Goal: Information Seeking & Learning: Understand process/instructions

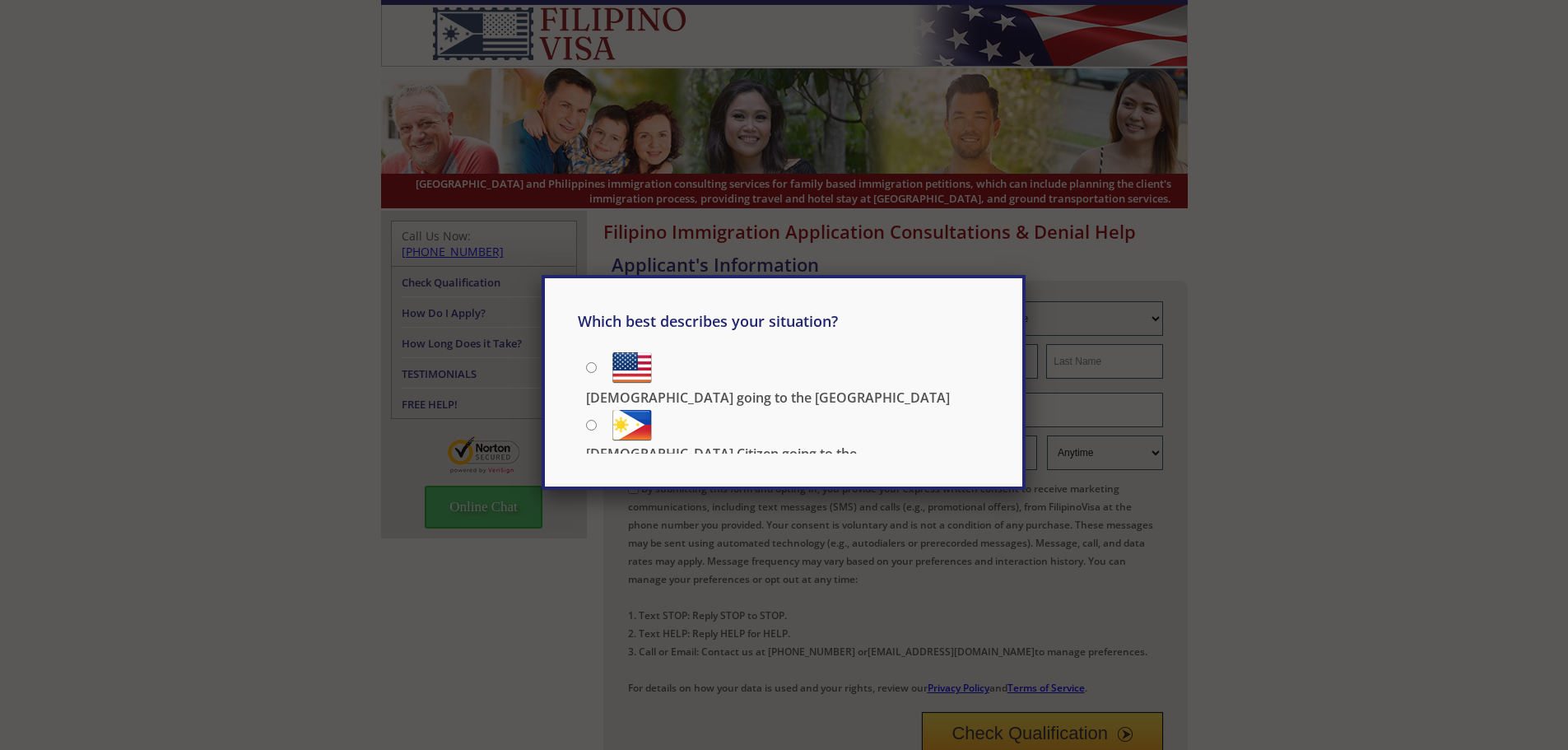
click at [590, 367] on input "Filipino going to the US" at bounding box center [591, 367] width 11 height 11
radio input "true"
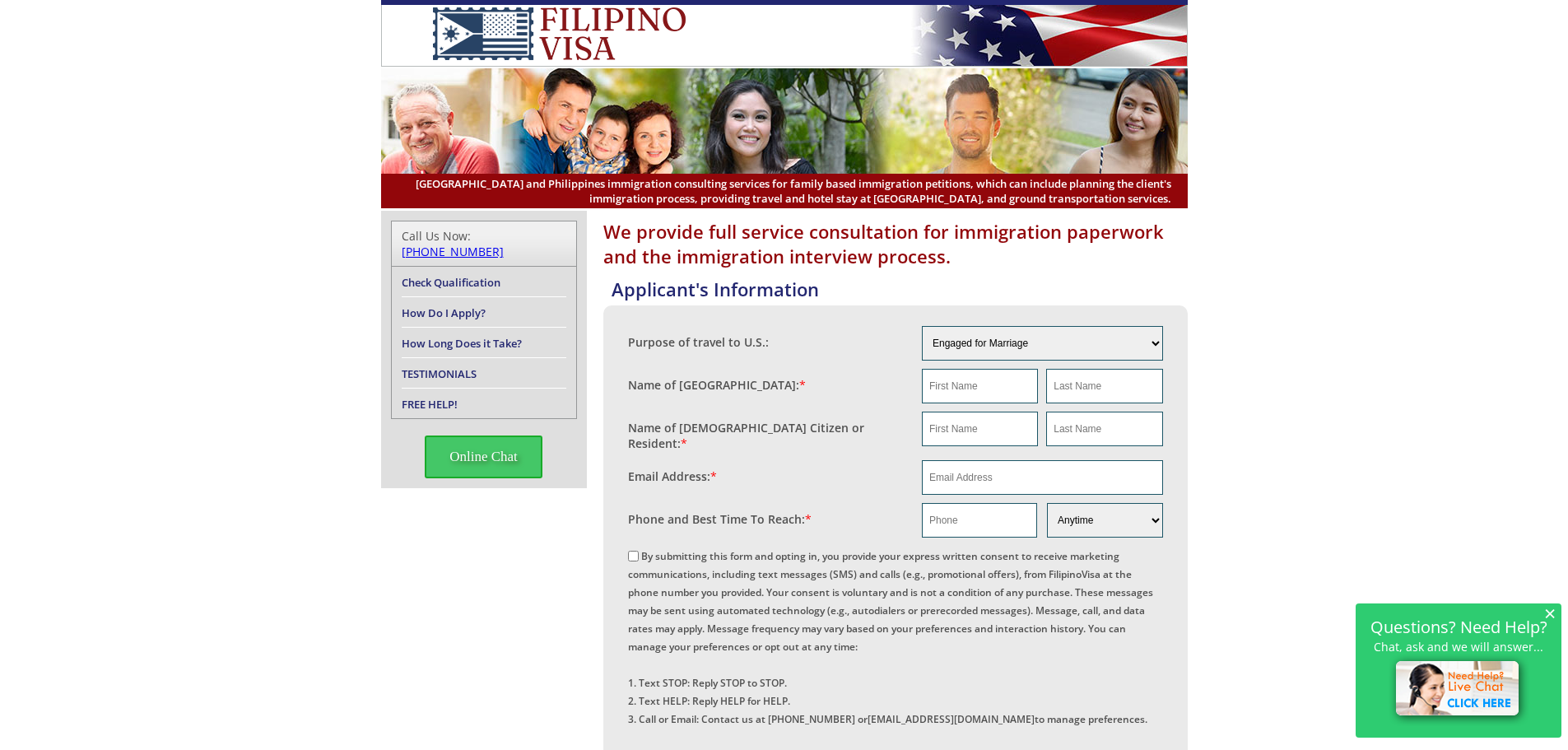
click at [1550, 612] on span "×" at bounding box center [1550, 612] width 12 height 14
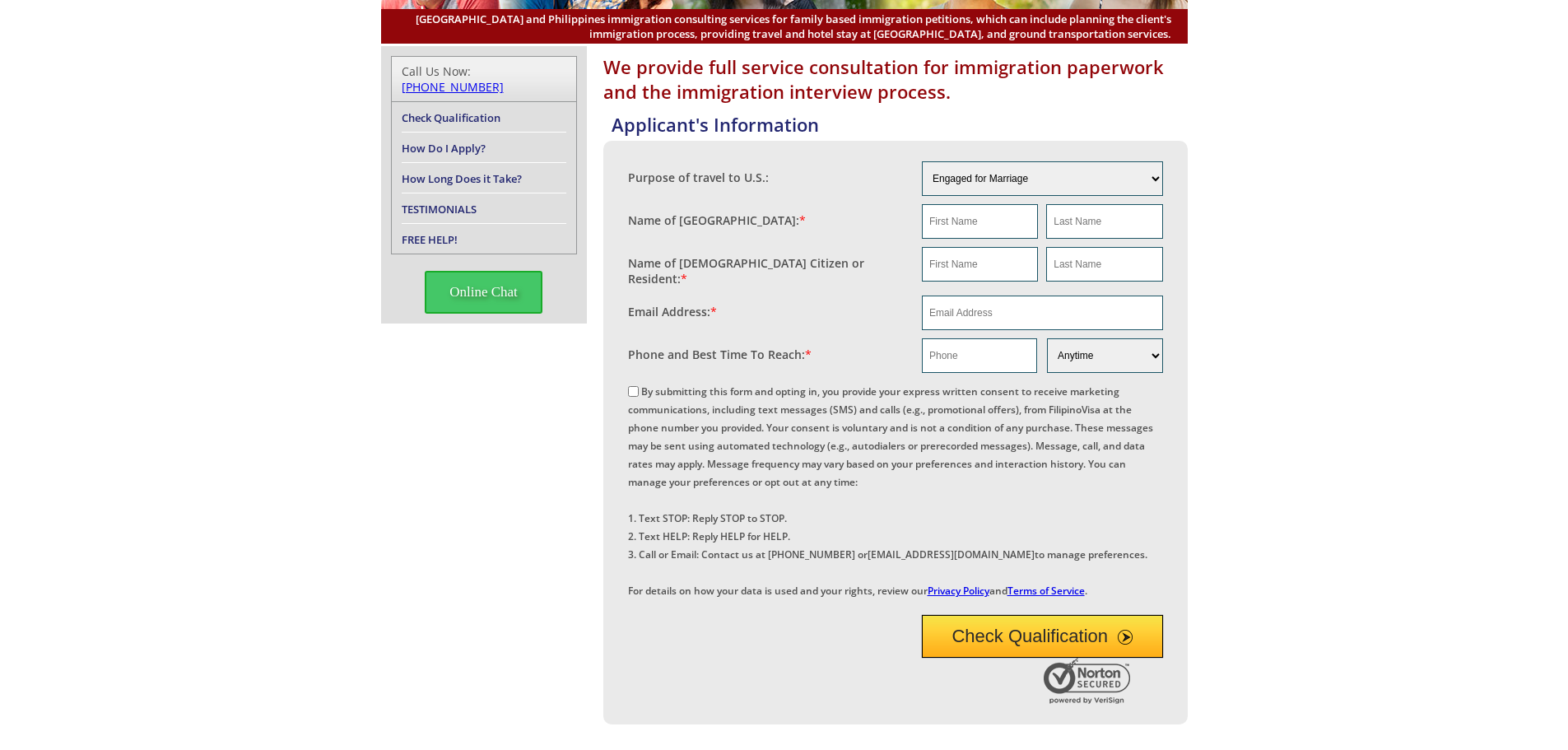
scroll to position [83, 0]
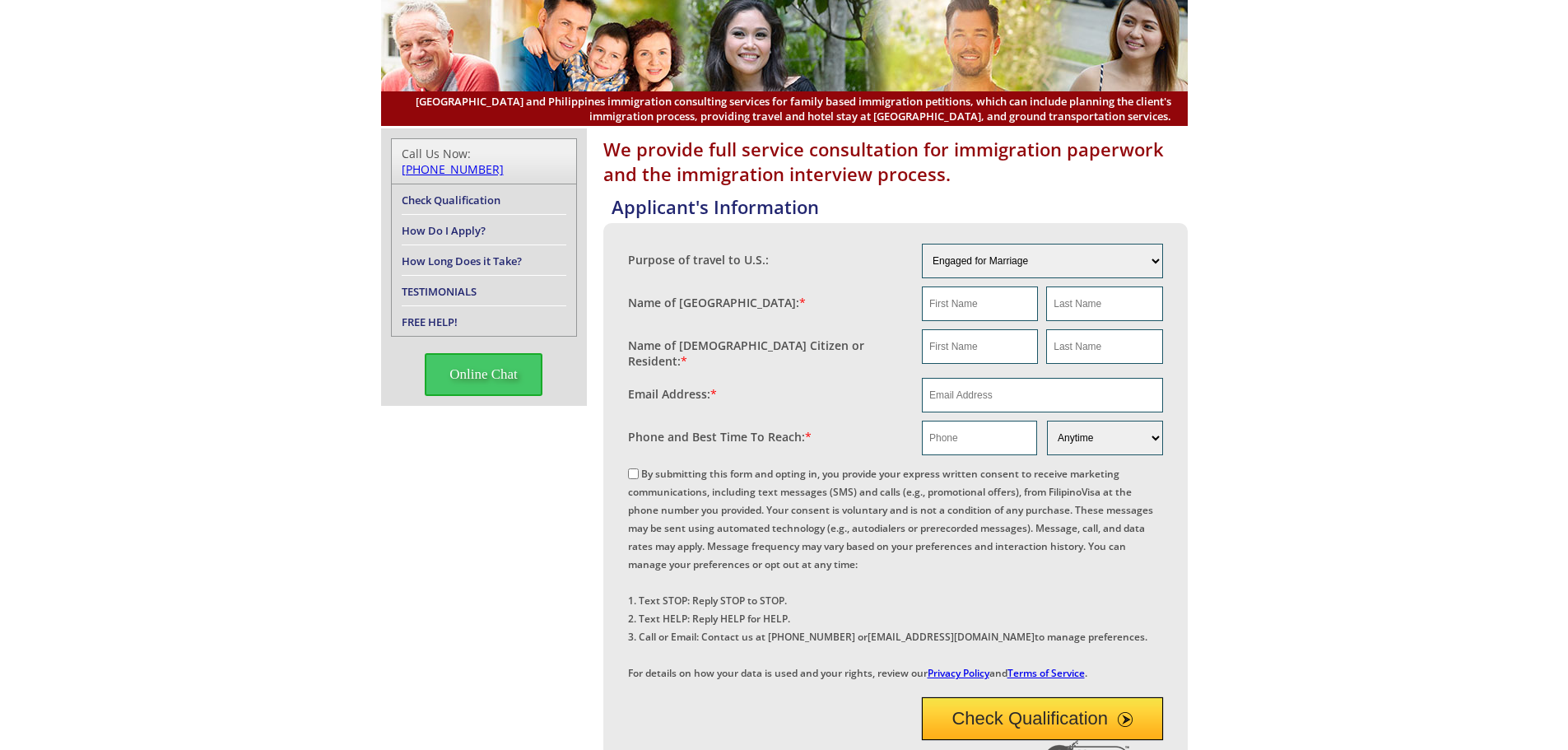
click at [454, 223] on link "How Do I Apply?" at bounding box center [443, 230] width 84 height 14
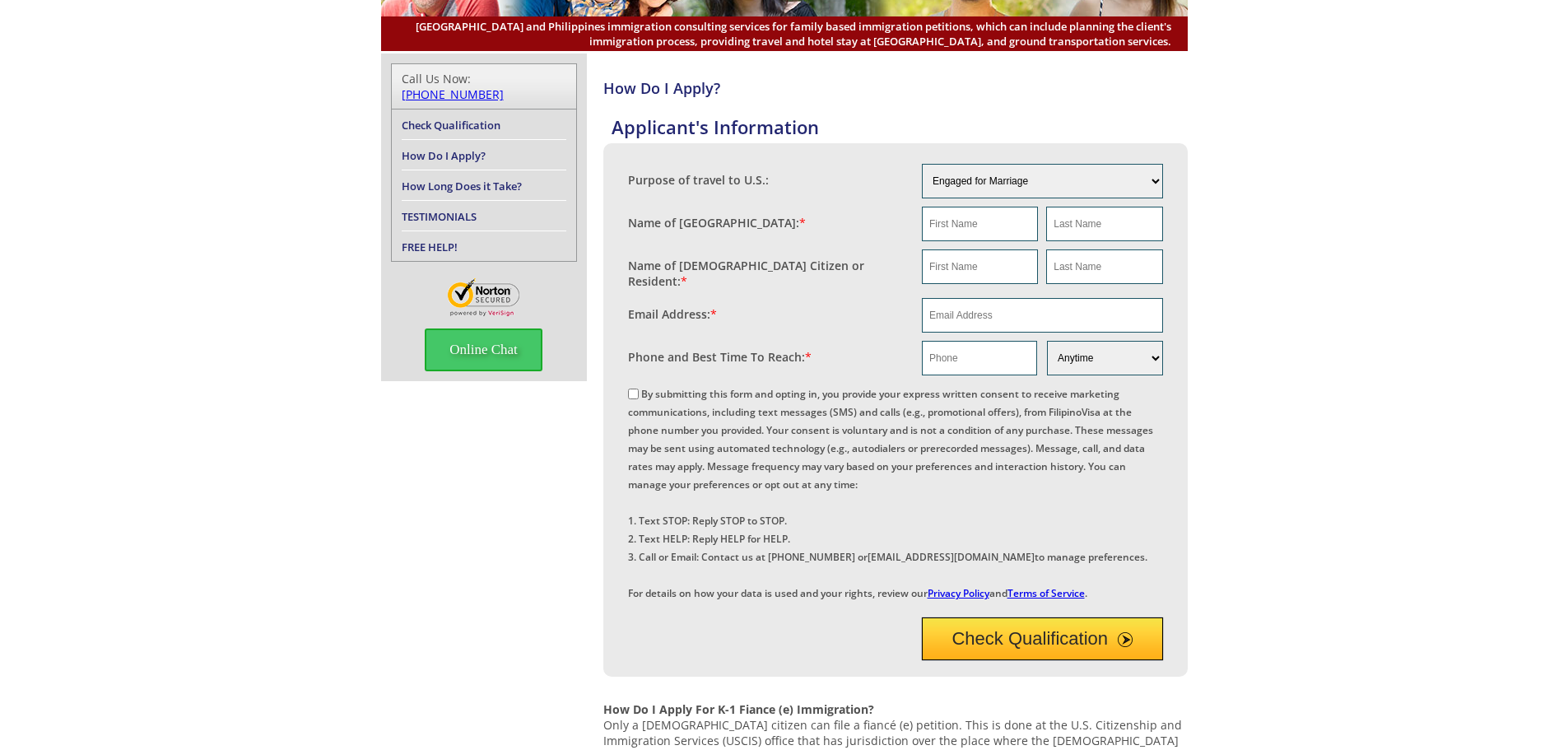
scroll to position [83, 0]
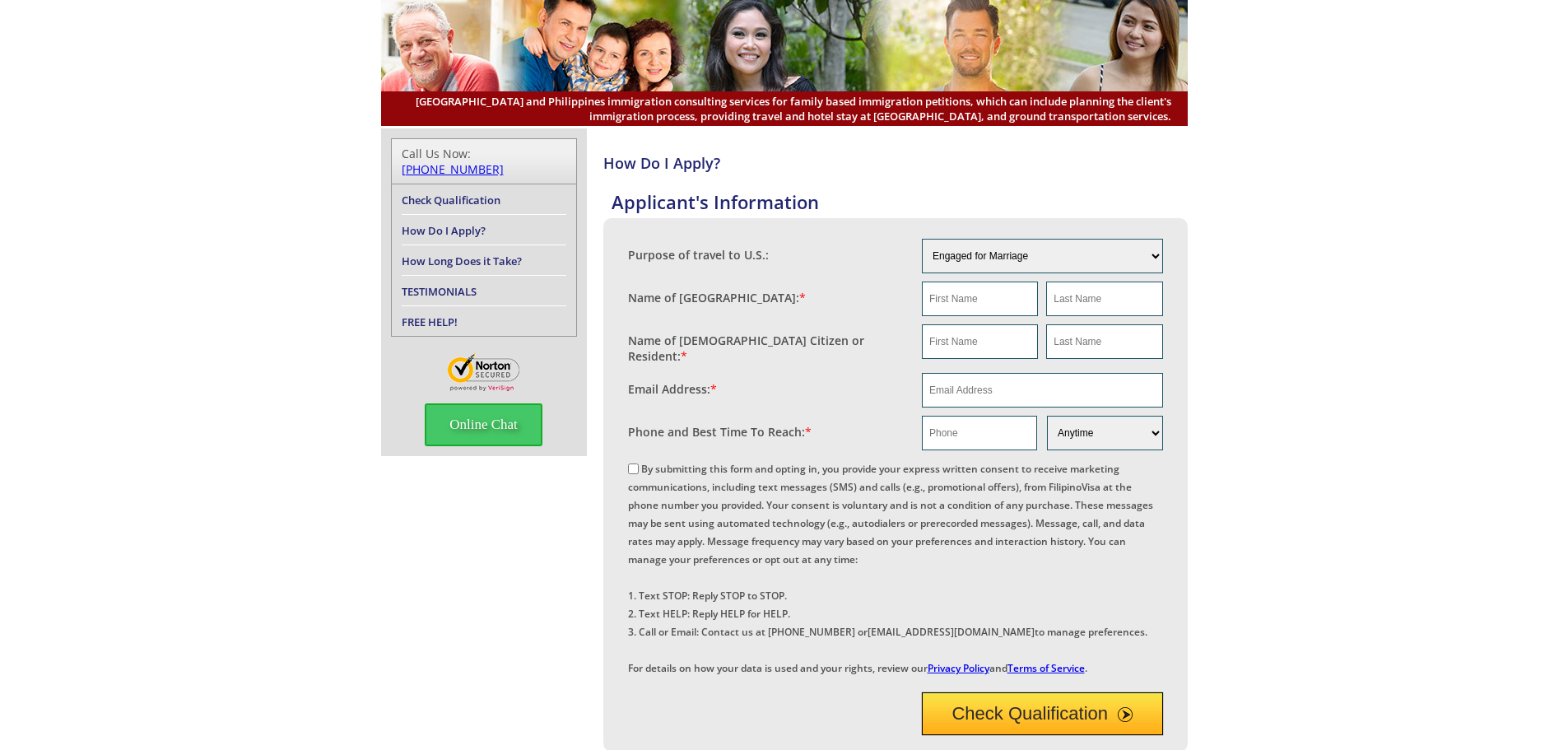
click at [433, 284] on link "TESTIMONIALS" at bounding box center [439, 290] width 75 height 14
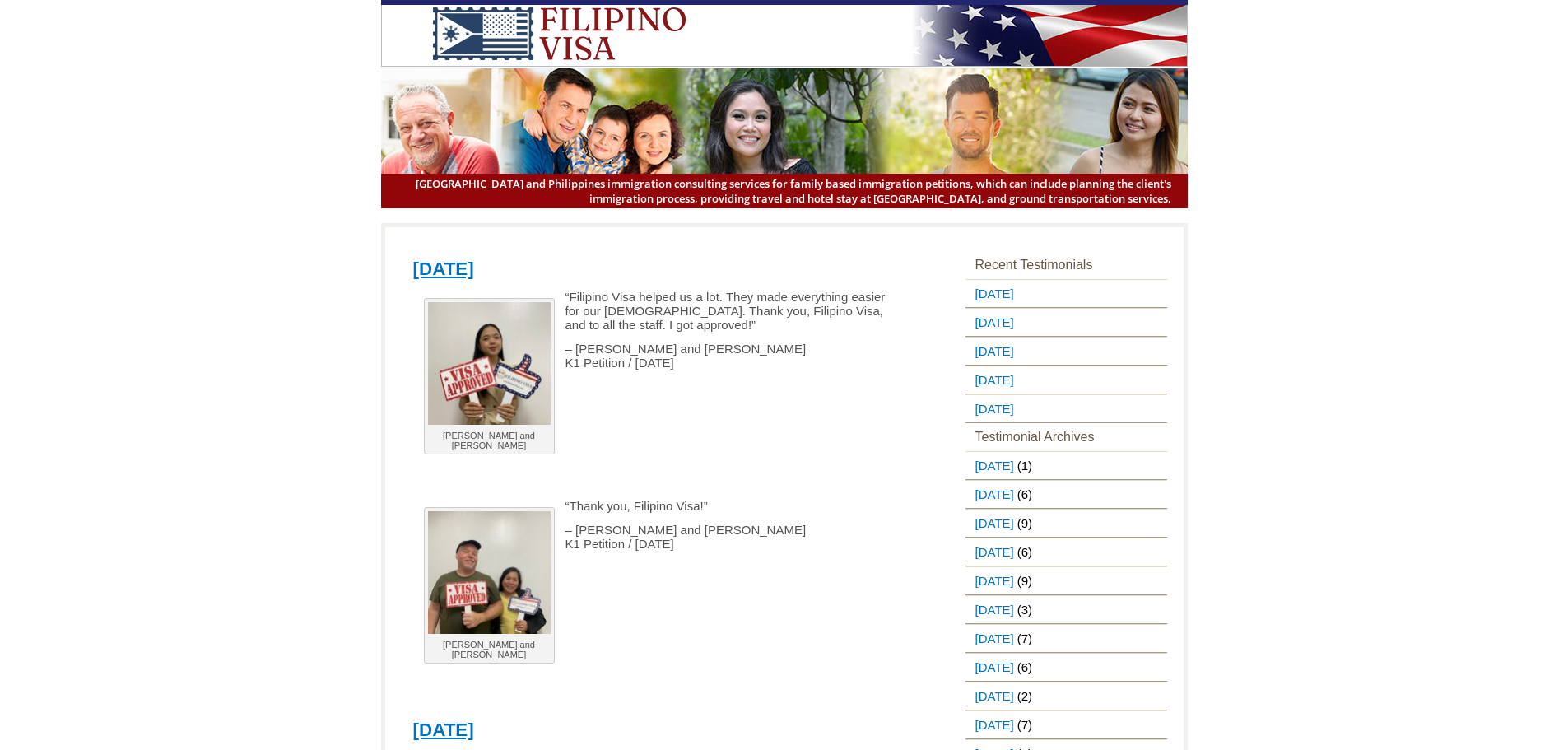
drag, startPoint x: 1245, startPoint y: 1, endPoint x: 1347, endPoint y: 293, distance: 309.3
click at [242, 73] on header "[GEOGRAPHIC_DATA] and Philippines immigration consulting services for family ba…" at bounding box center [784, 104] width 1568 height 209
click at [511, 26] on img at bounding box center [560, 34] width 306 height 53
